Goal: Information Seeking & Learning: Learn about a topic

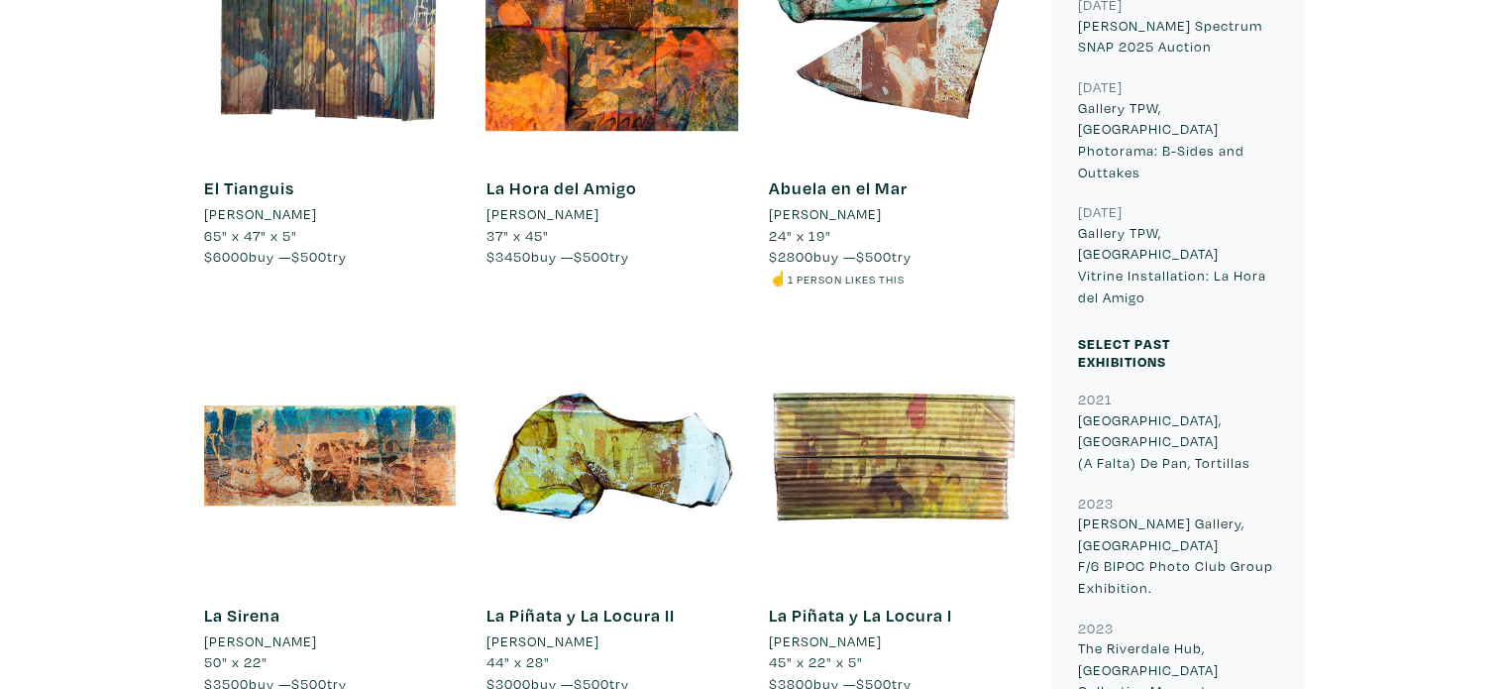
scroll to position [1586, 0]
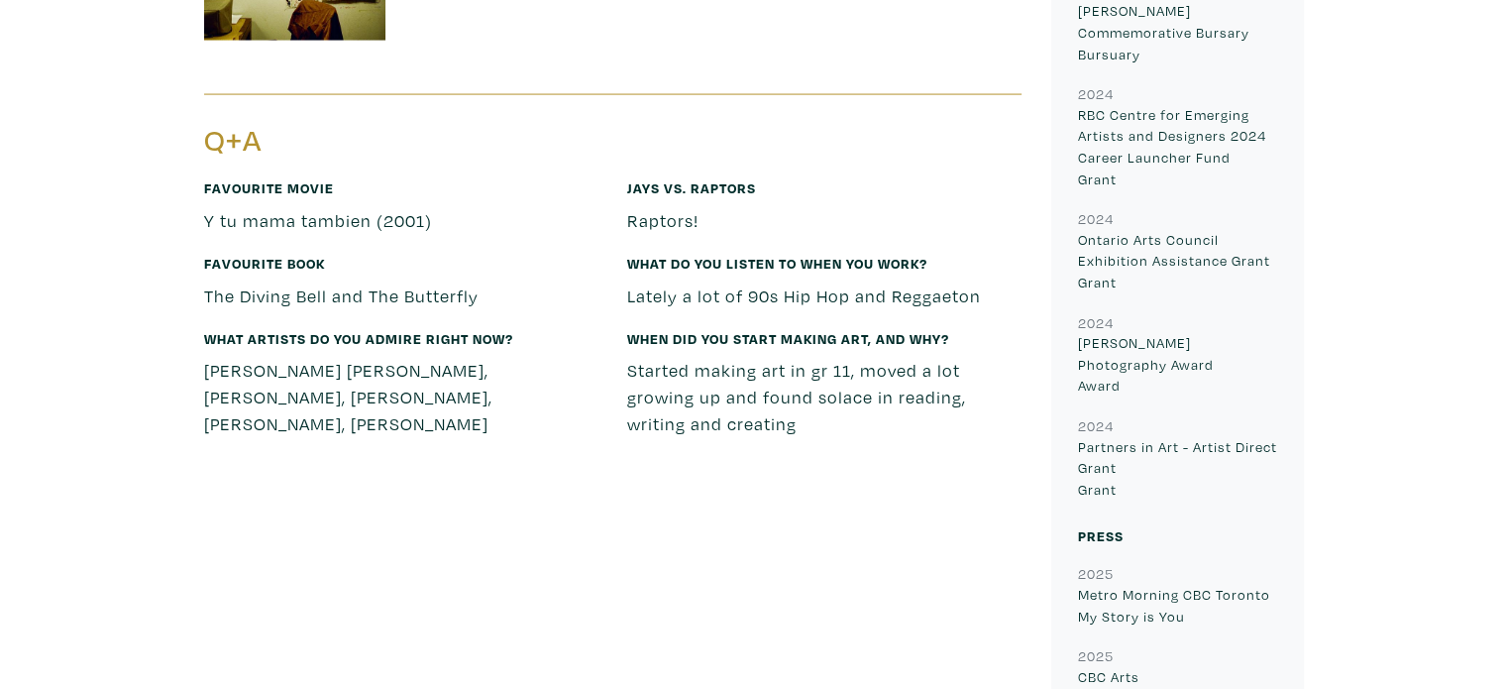
scroll to position [4262, 0]
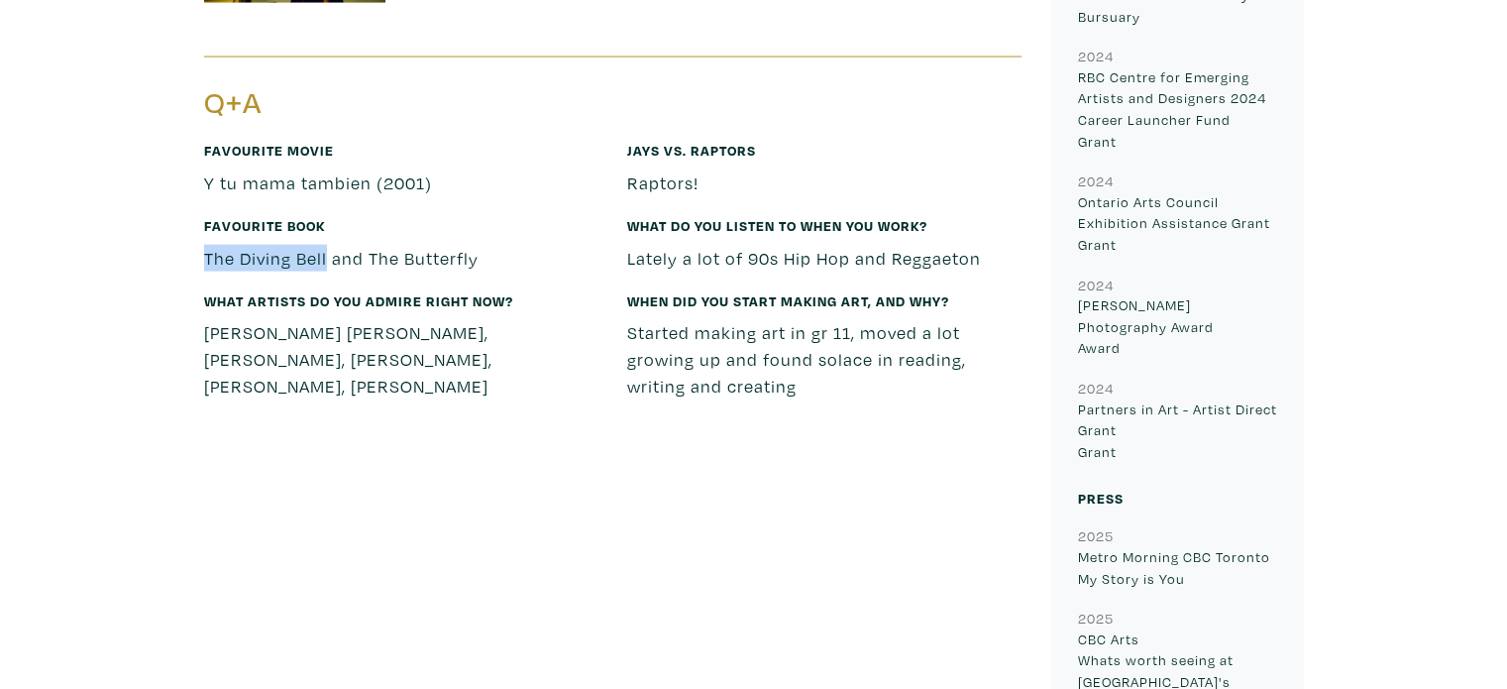
drag, startPoint x: 205, startPoint y: 209, endPoint x: 323, endPoint y: 197, distance: 118.5
click at [323, 245] on p "The Diving Bell and The Butterfly" at bounding box center [401, 258] width 394 height 27
click at [338, 245] on p "The Diving Bell and The Butterfly" at bounding box center [401, 258] width 394 height 27
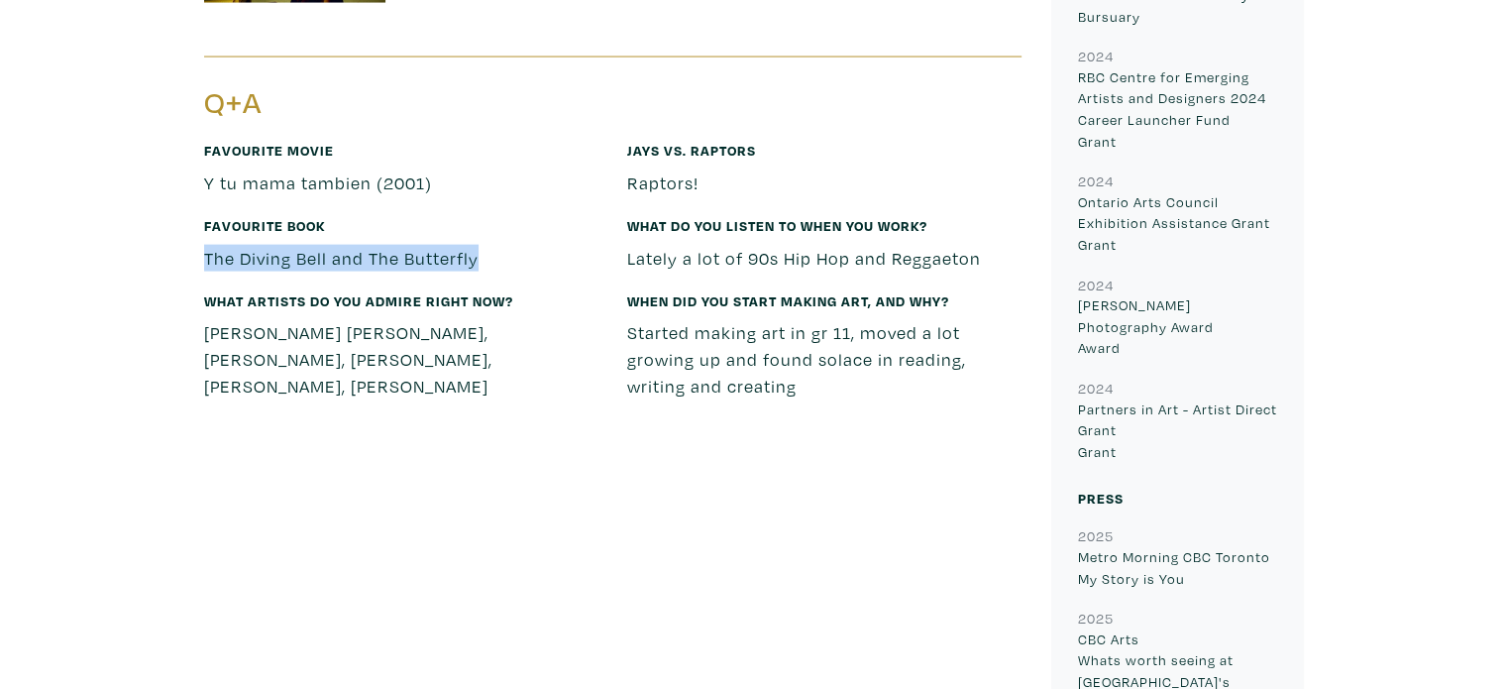
copy div "The Diving Bell and The Butterfly"
click at [370, 169] on p "Y tu mama tambien (2001)" at bounding box center [401, 182] width 394 height 27
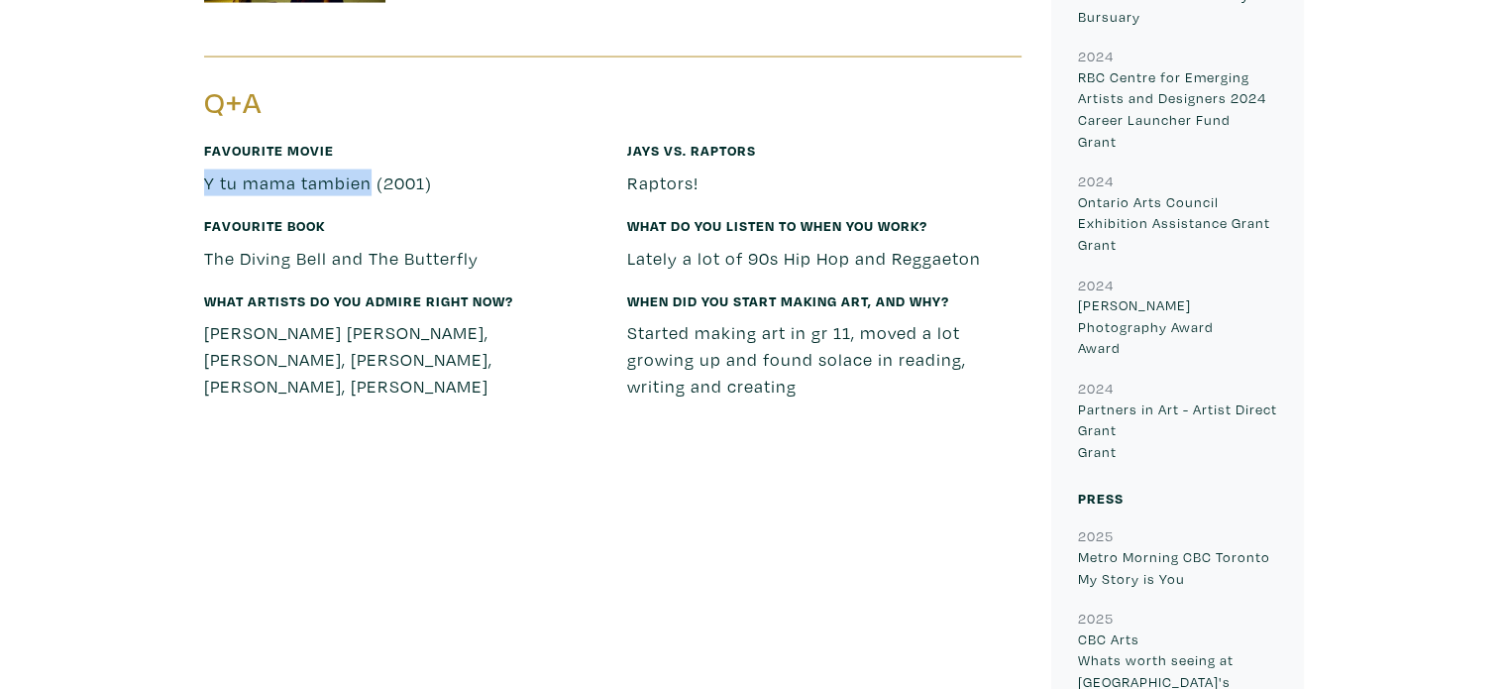
drag, startPoint x: 349, startPoint y: 134, endPoint x: 200, endPoint y: 126, distance: 148.9
click at [200, 139] on div "Favourite movie Y tu mama tambien (2001)" at bounding box center [401, 176] width 424 height 75
click at [265, 245] on p "The Diving Bell and The Butterfly" at bounding box center [401, 258] width 394 height 27
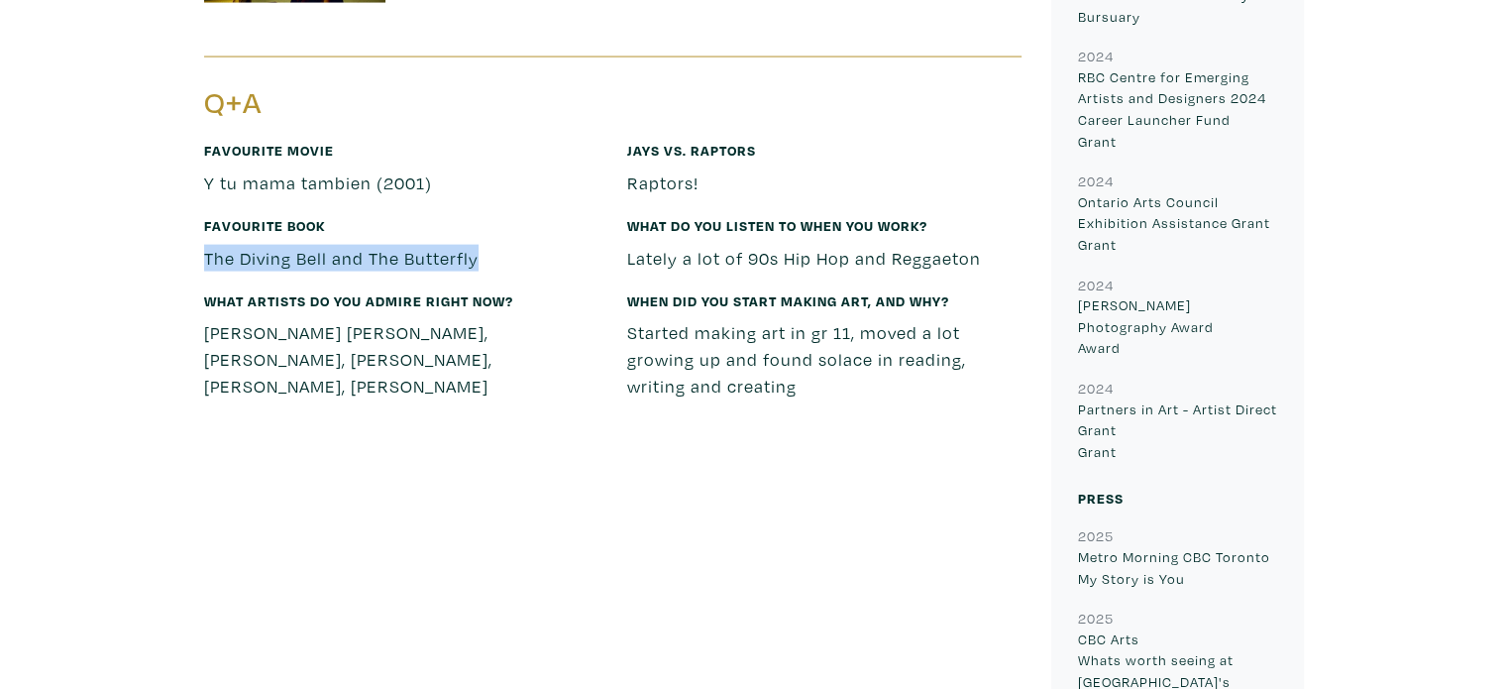
click at [265, 245] on p "The Diving Bell and The Butterfly" at bounding box center [401, 258] width 394 height 27
copy div "The Diving Bell and The Butterfly"
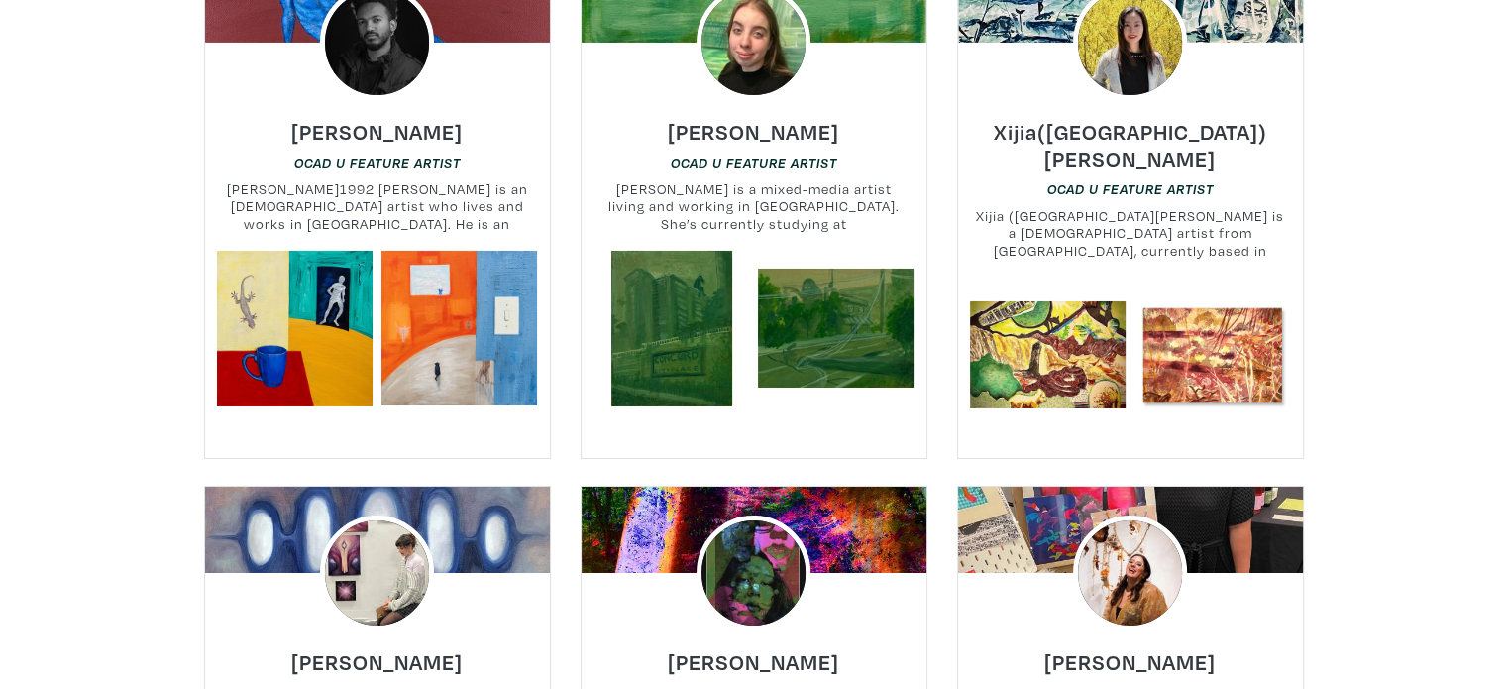
scroll to position [6937, 0]
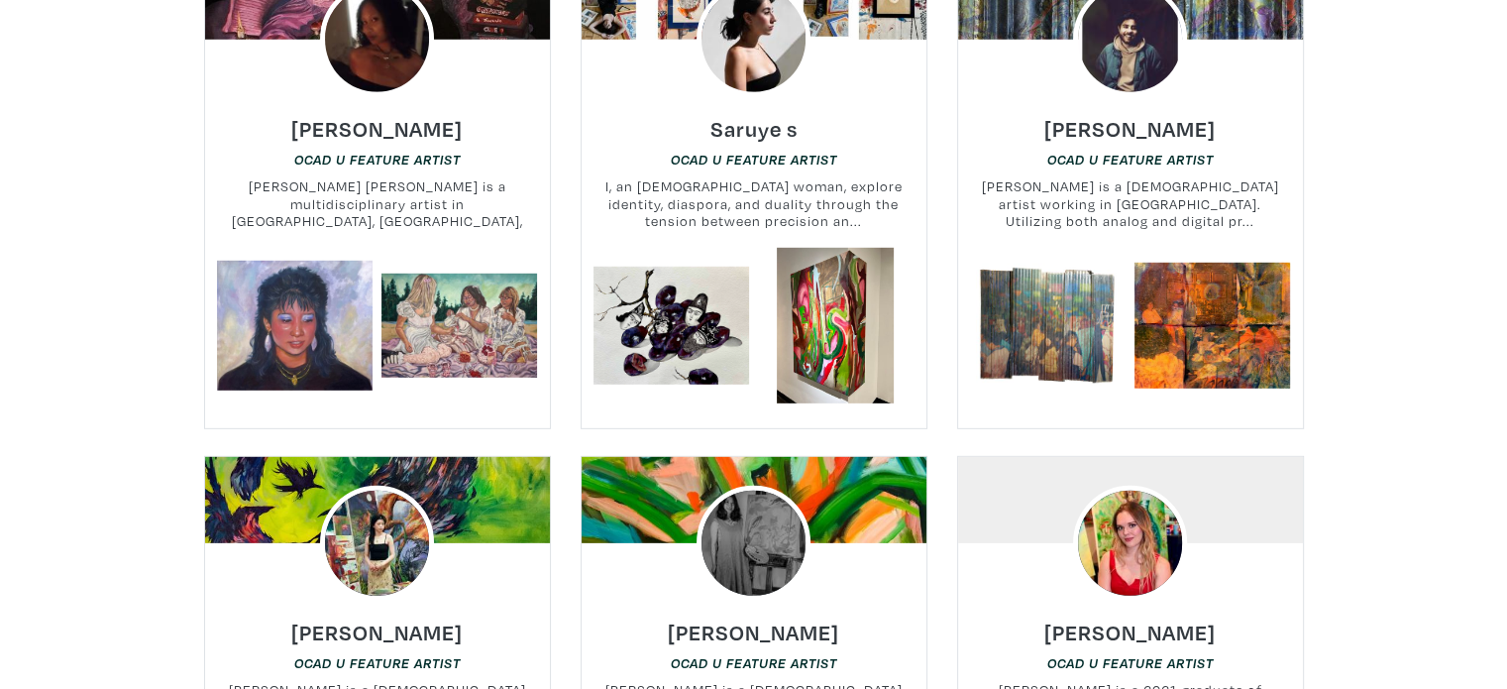
scroll to position [5649, 0]
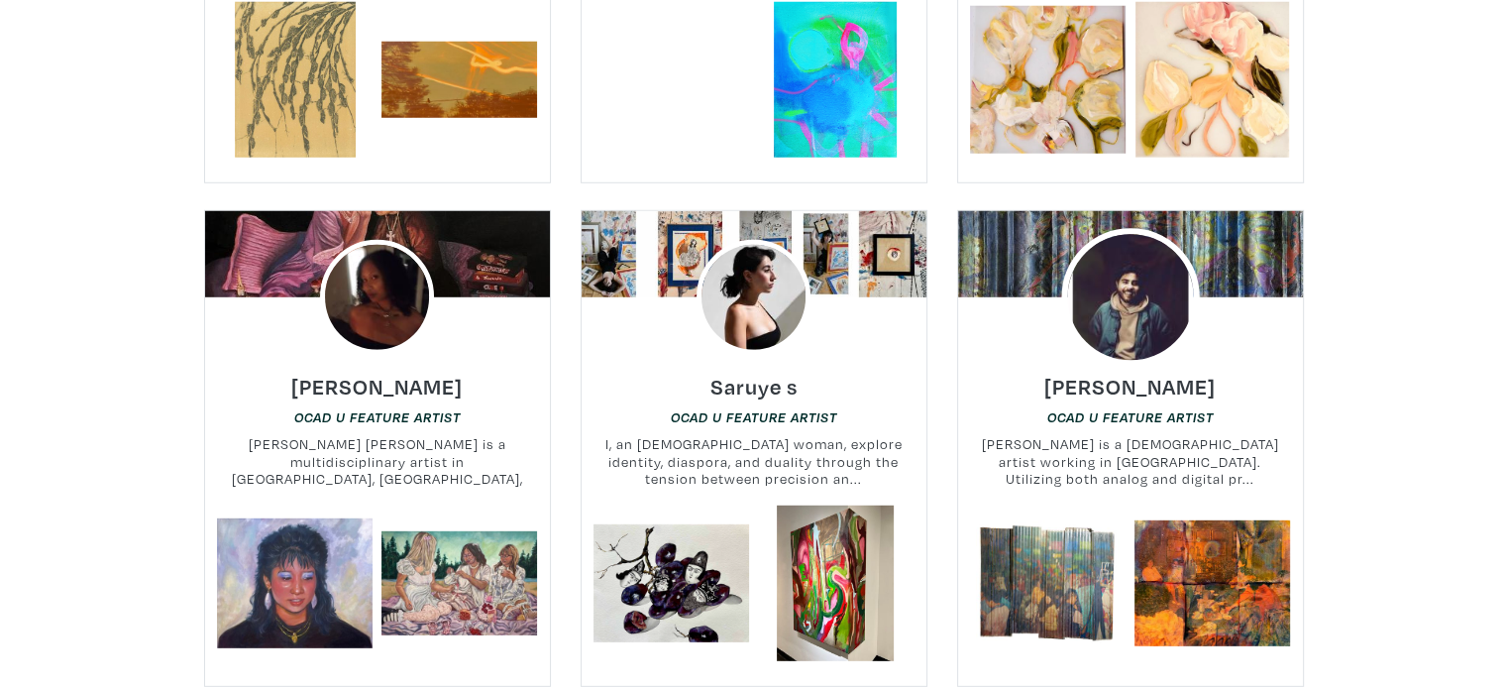
click at [1141, 259] on img at bounding box center [1130, 297] width 138 height 138
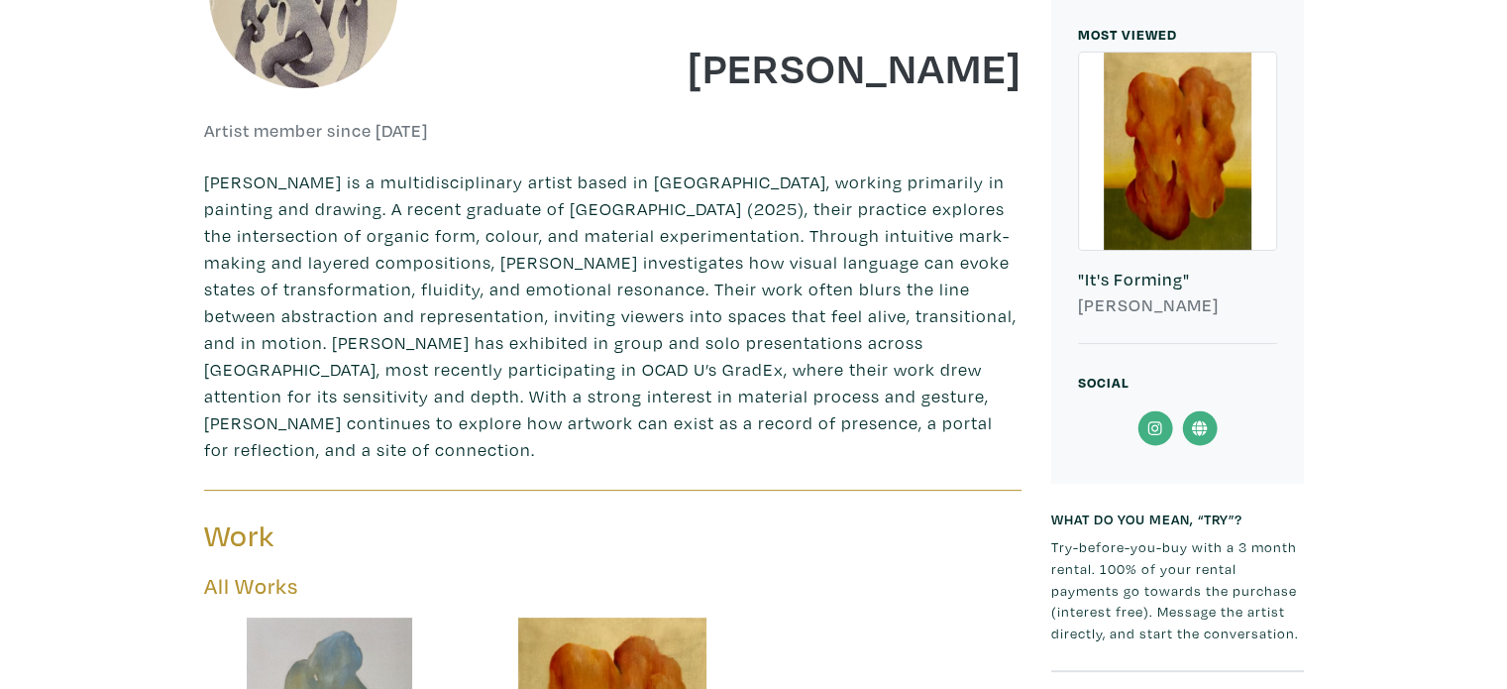
scroll to position [892, 0]
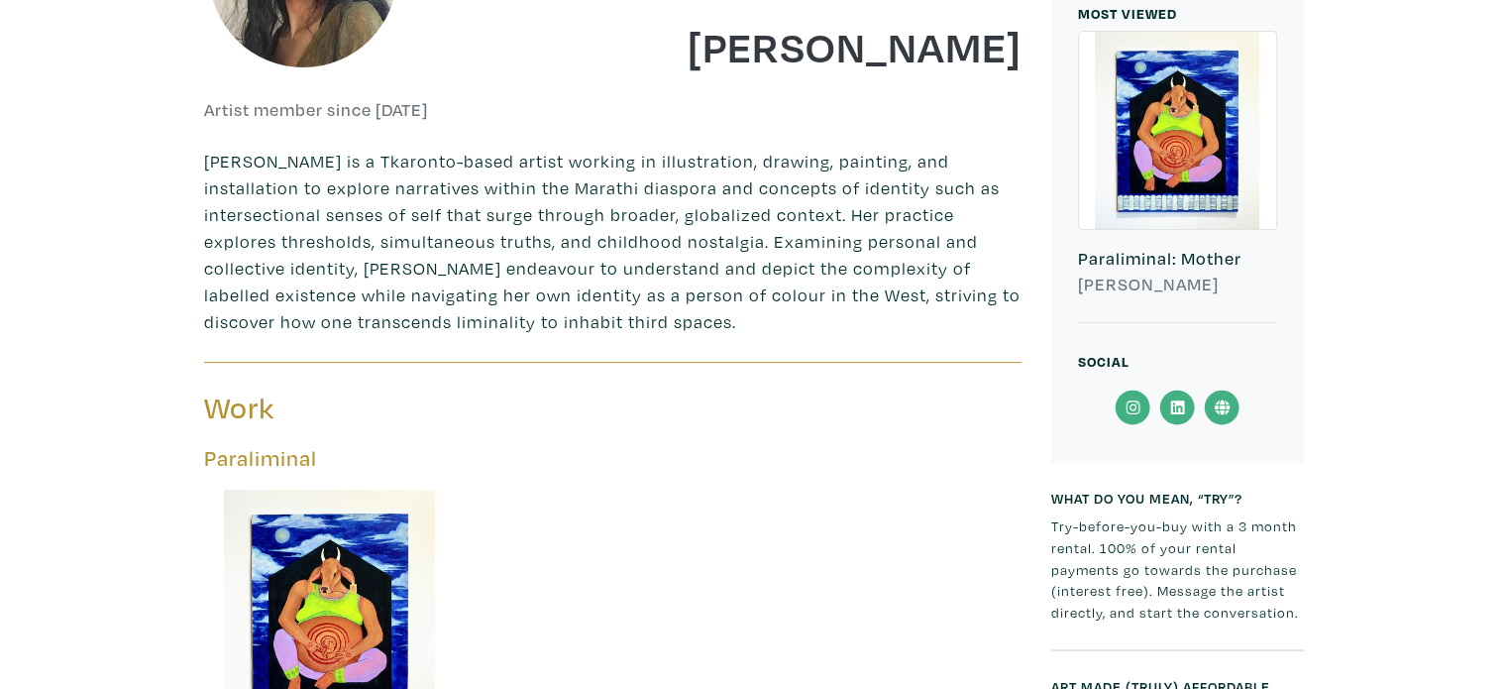
scroll to position [496, 0]
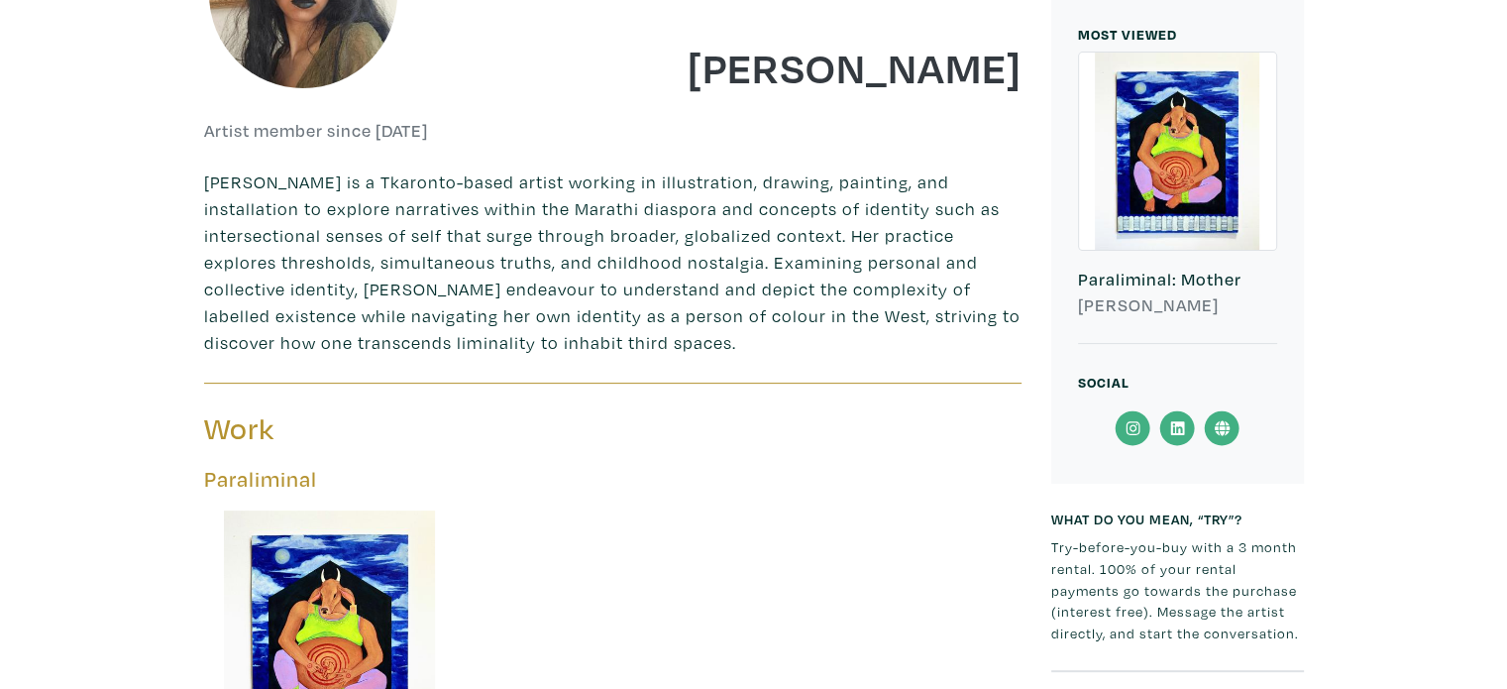
click at [1138, 424] on icon at bounding box center [1133, 428] width 45 height 36
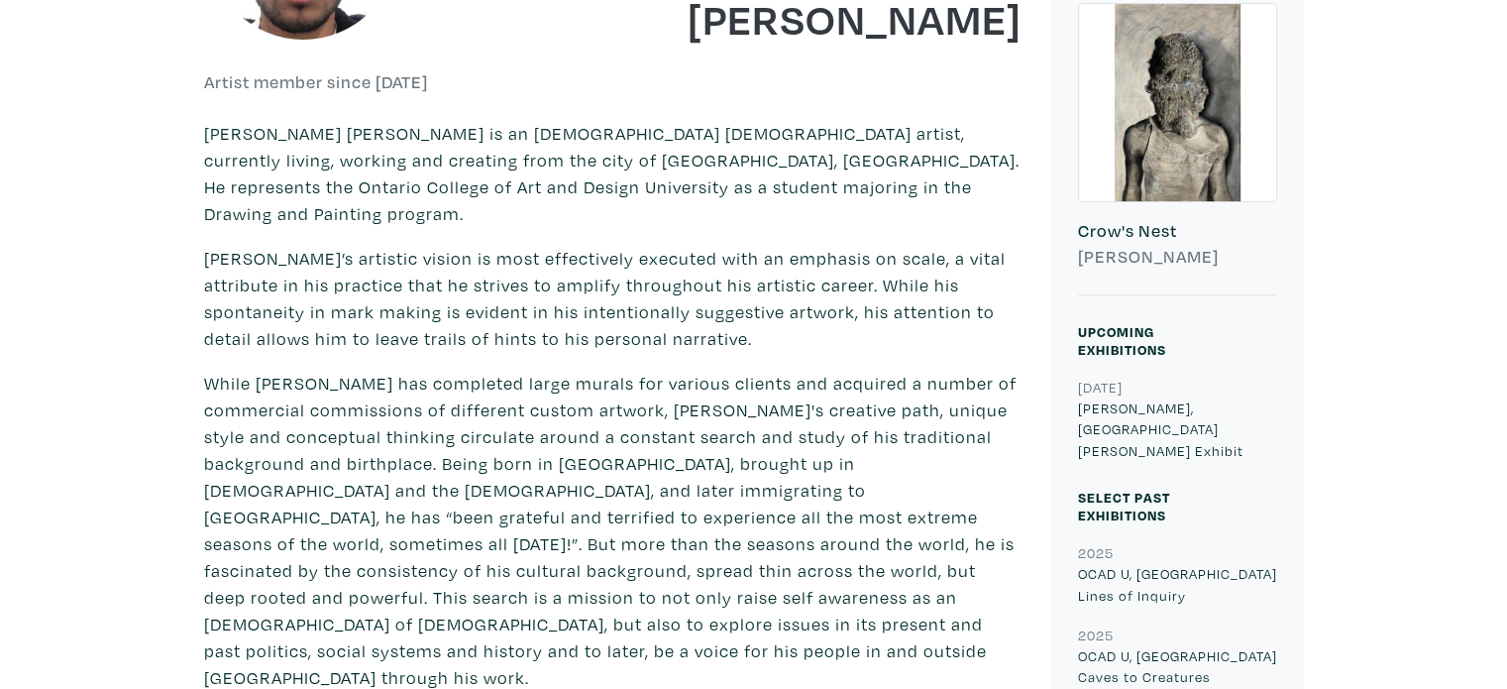
scroll to position [1090, 0]
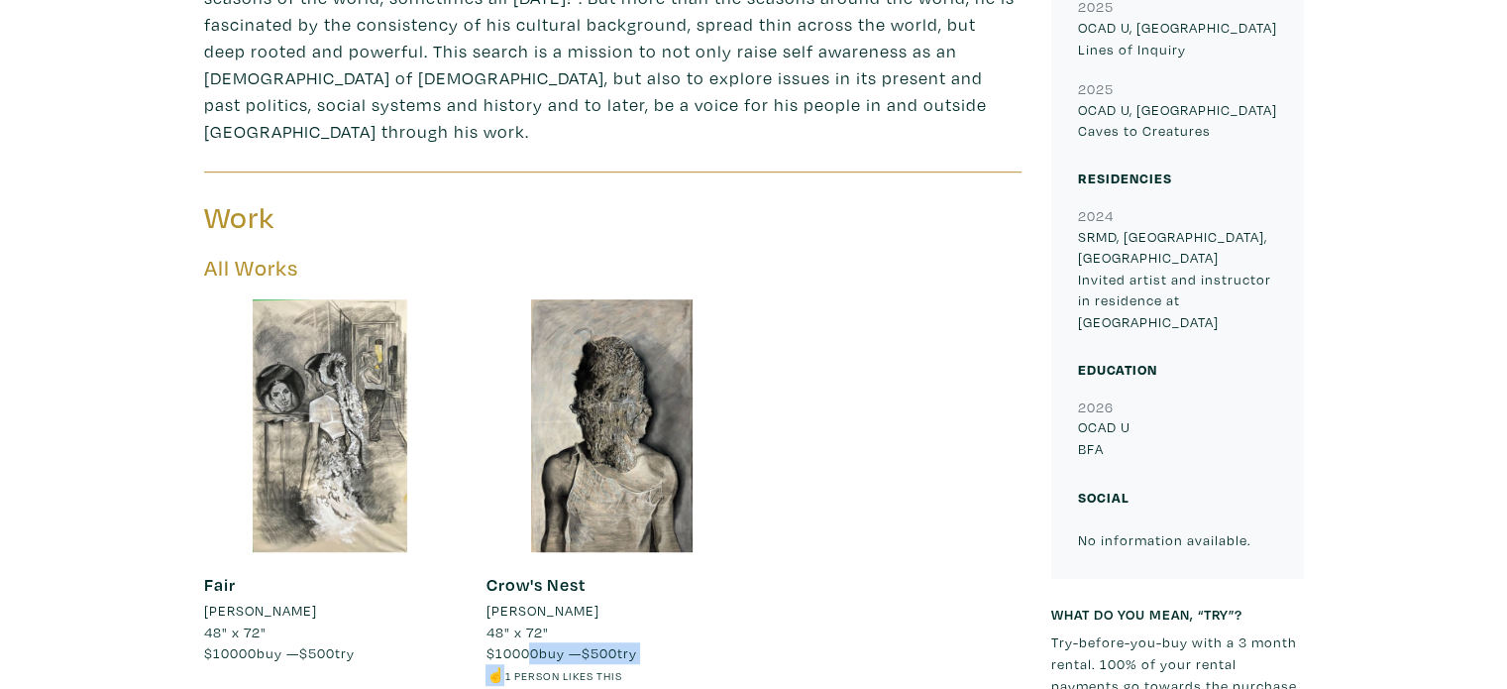
drag, startPoint x: 532, startPoint y: 578, endPoint x: 501, endPoint y: 584, distance: 31.3
click at [501, 621] on small "48" x 72" $10000 buy — $500 try ☝️ 1 person likes this" at bounding box center [612, 653] width 253 height 64
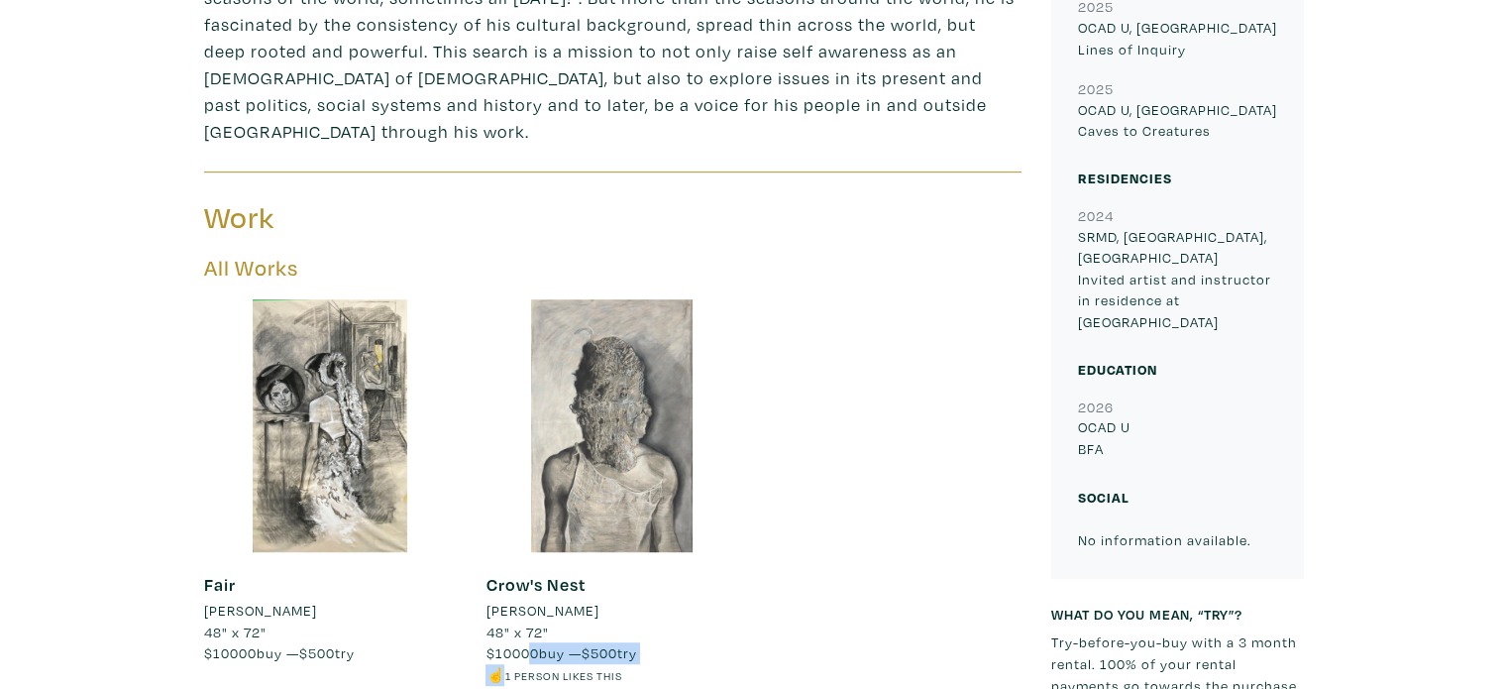
click at [617, 352] on div at bounding box center [612, 425] width 253 height 253
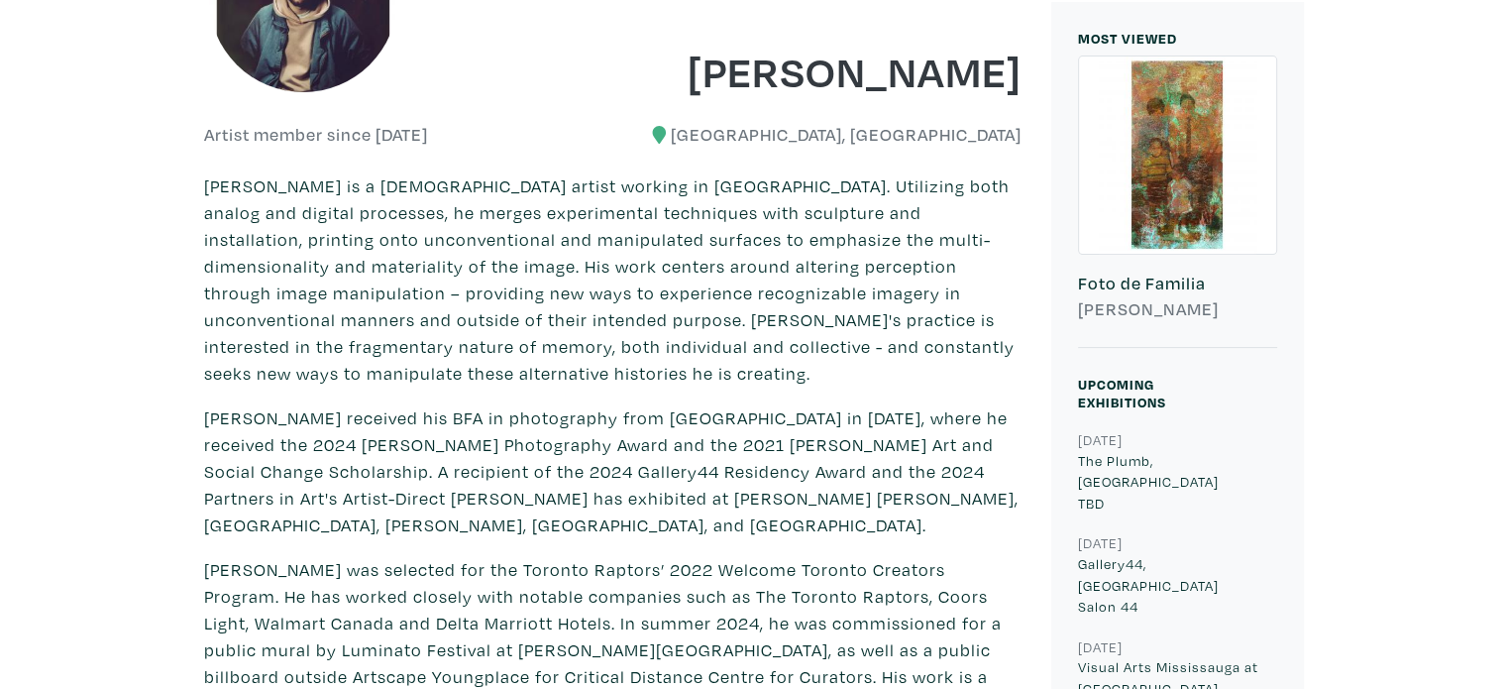
scroll to position [591, 0]
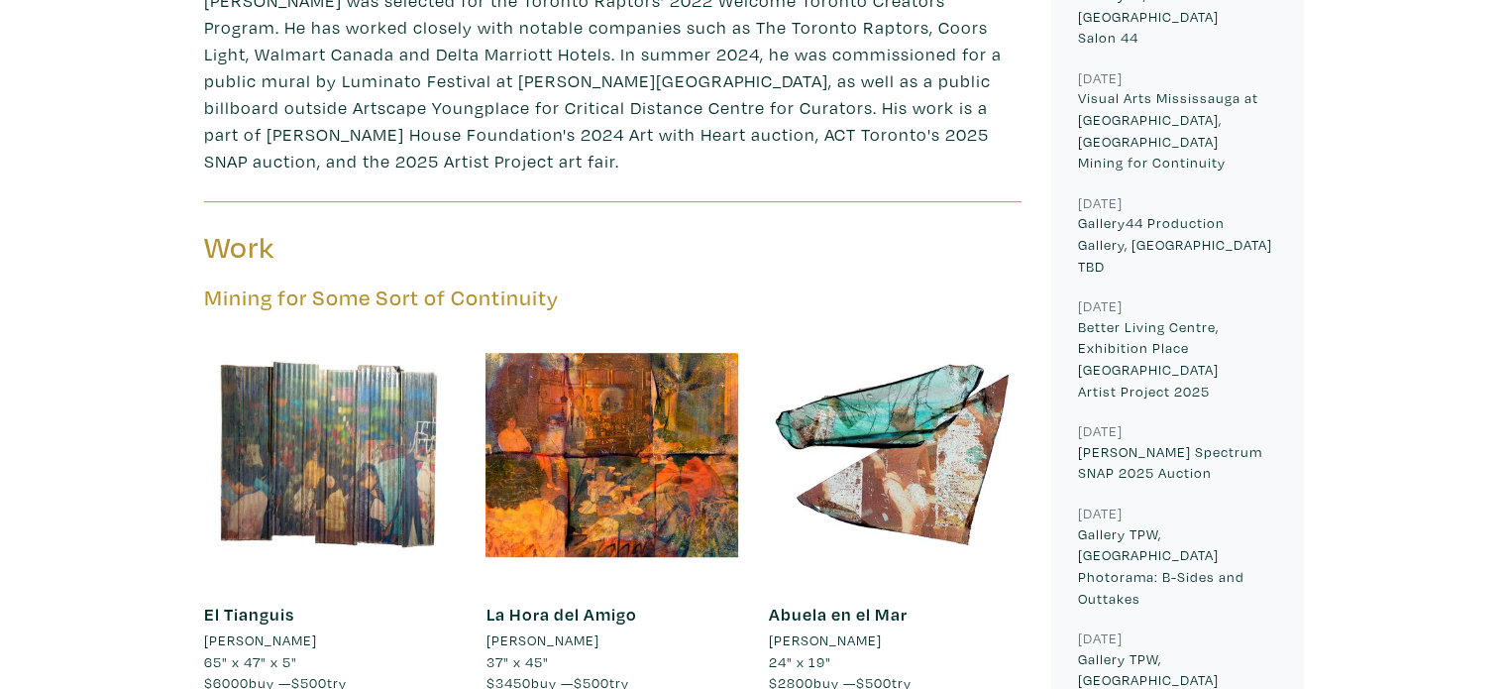
scroll to position [1384, 0]
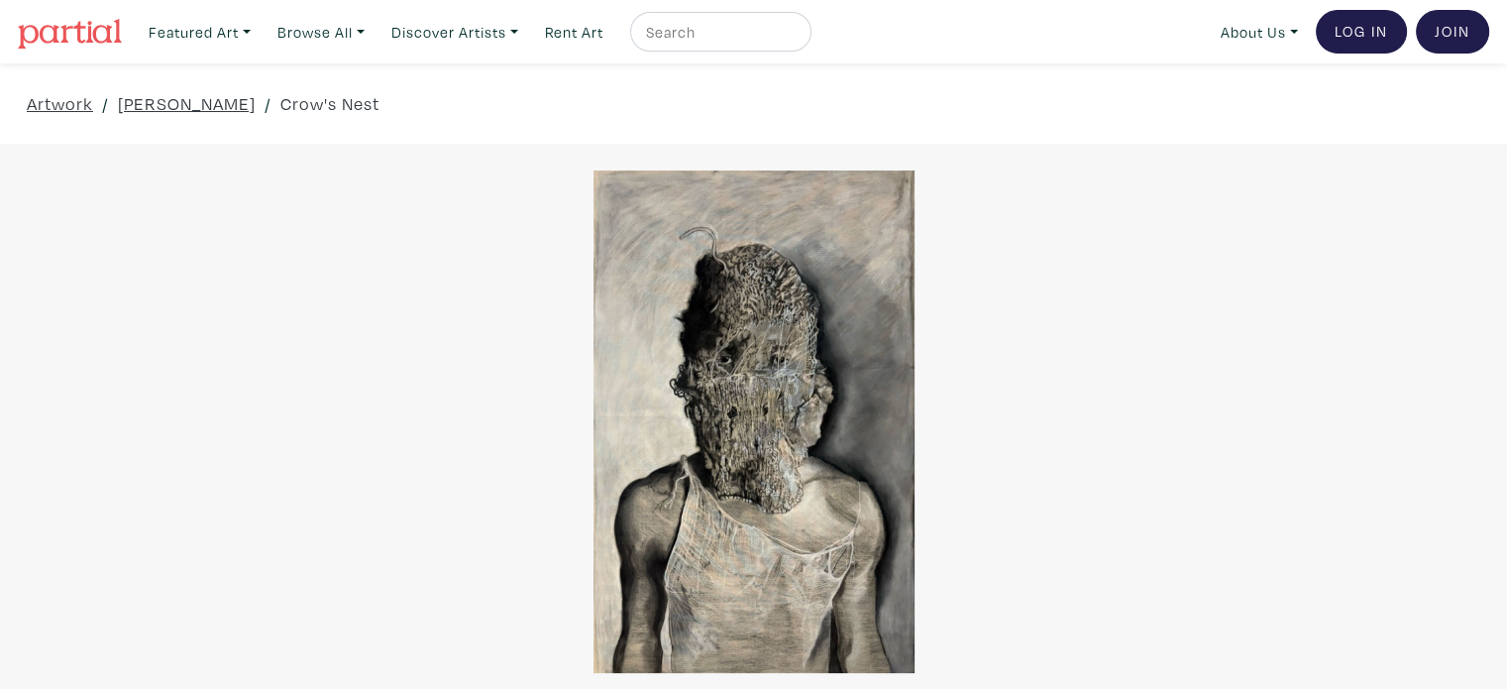
click at [617, 352] on div at bounding box center [753, 420] width 1507 height 501
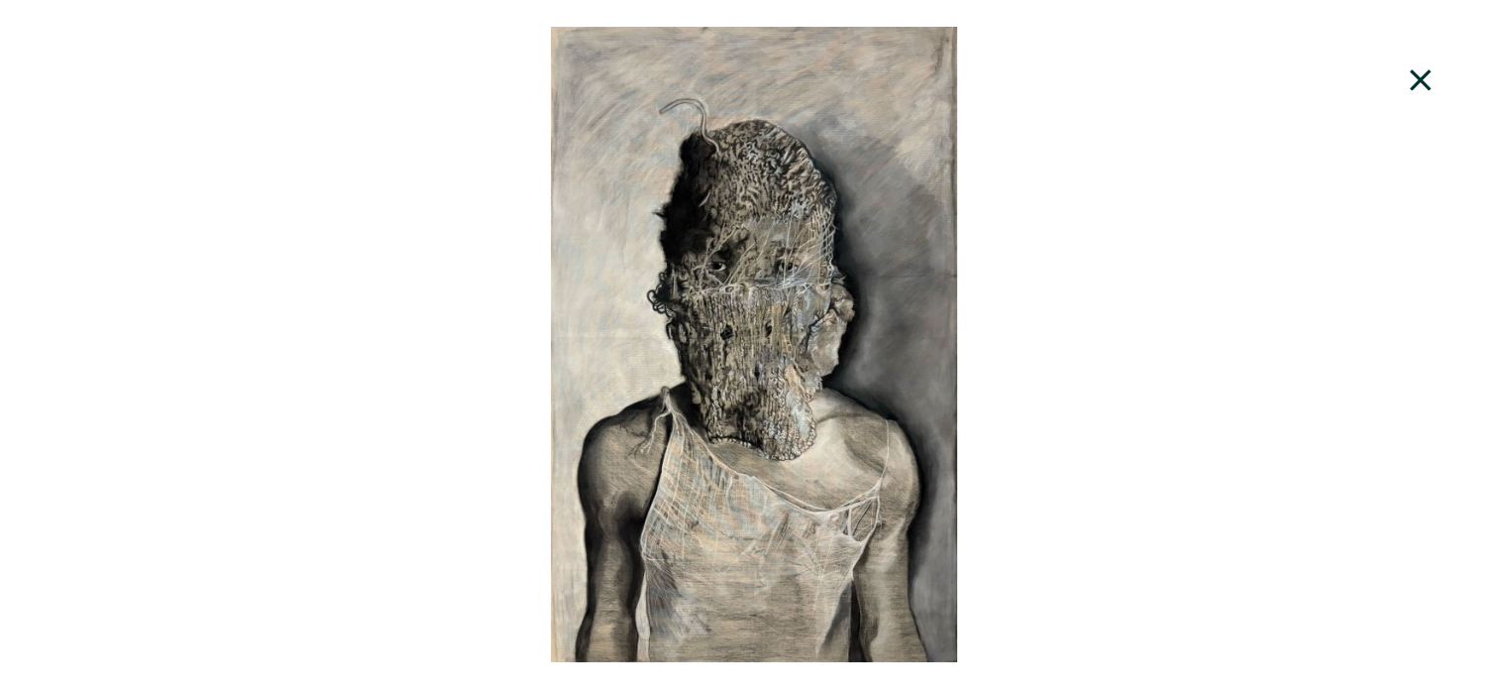
click at [617, 352] on div at bounding box center [753, 344] width 1507 height 635
